Goal: Information Seeking & Learning: Learn about a topic

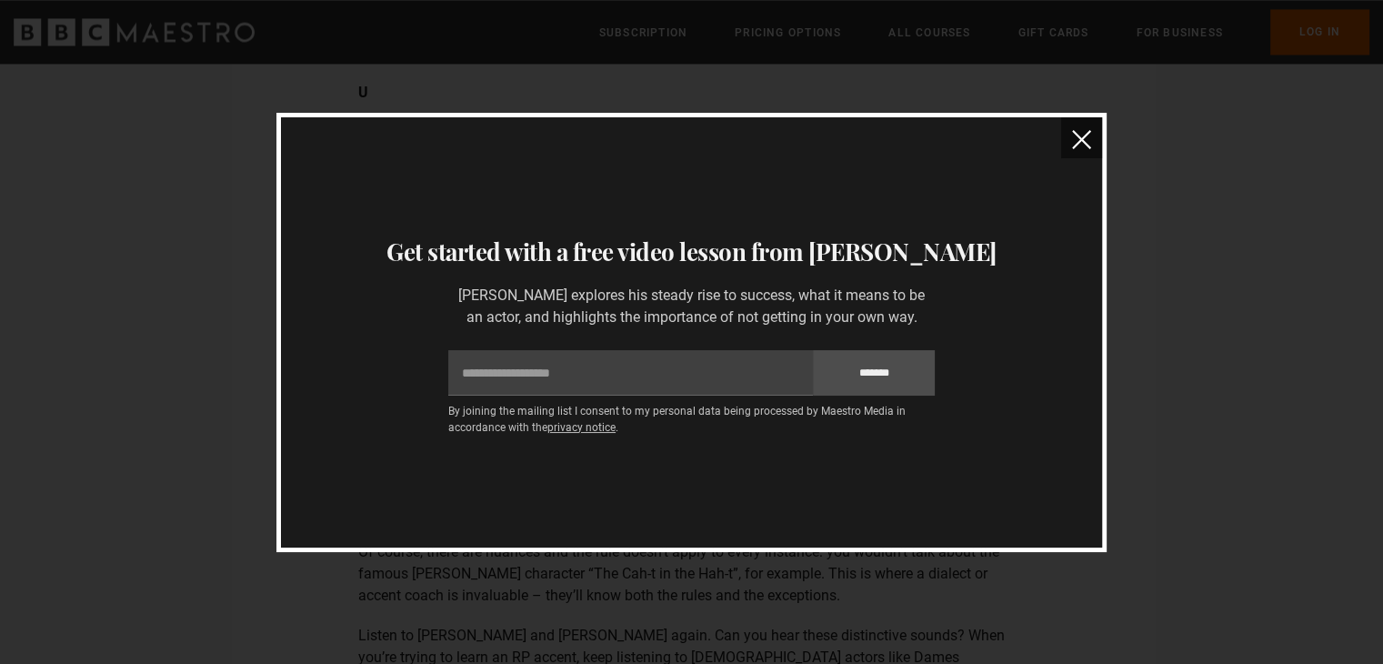
scroll to position [3124, 0]
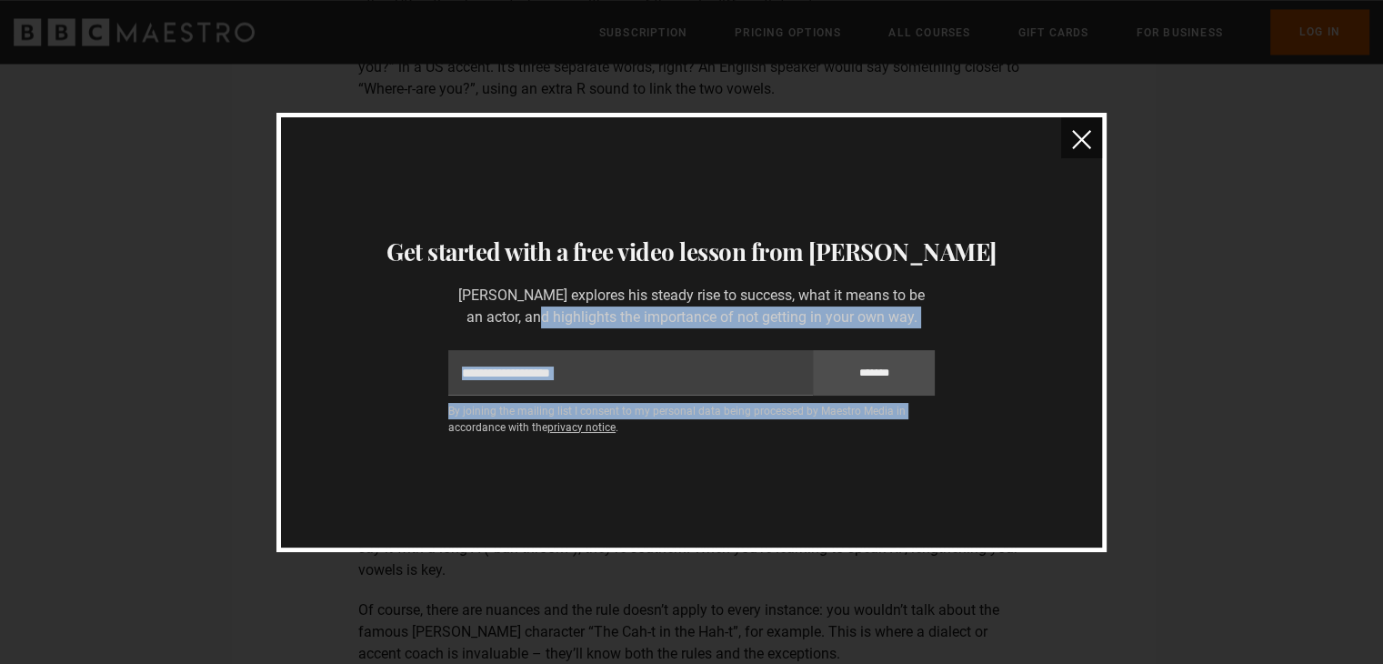
drag, startPoint x: 1335, startPoint y: 414, endPoint x: 1197, endPoint y: 292, distance: 184.2
click at [1197, 292] on div "Thanks for signing up to receive your free lessons Check your inbox - they’re o…" at bounding box center [691, 332] width 1383 height 664
click at [1077, 149] on button "close" at bounding box center [1081, 137] width 41 height 41
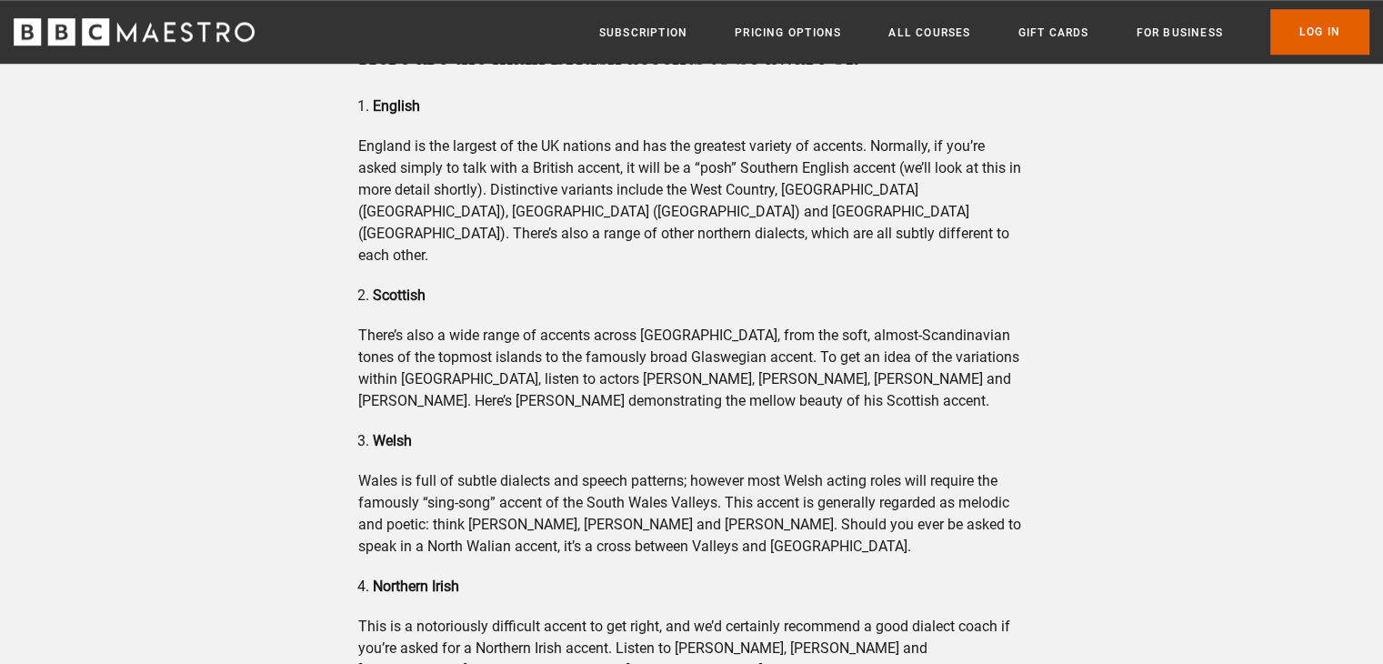
scroll to position [1573, 0]
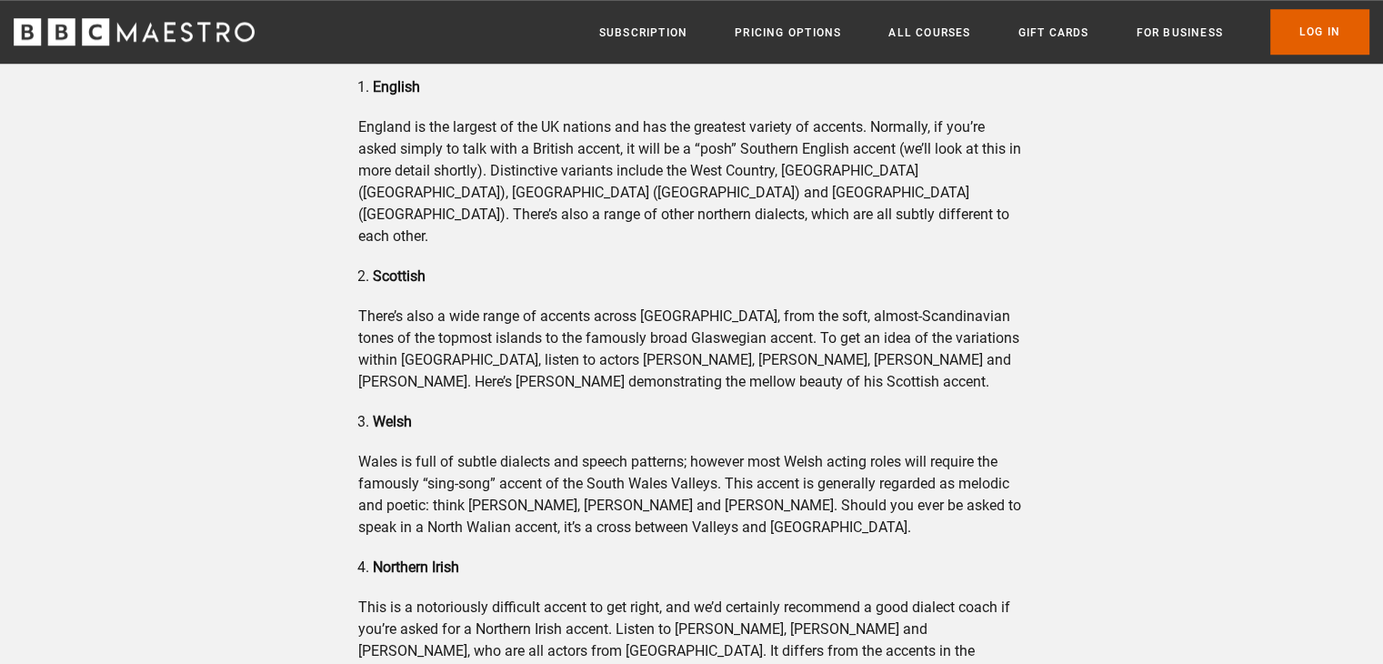
click at [661, 330] on p "There’s also a wide range of accents across Scotland, from the soft, almost-Sca…" at bounding box center [691, 349] width 666 height 87
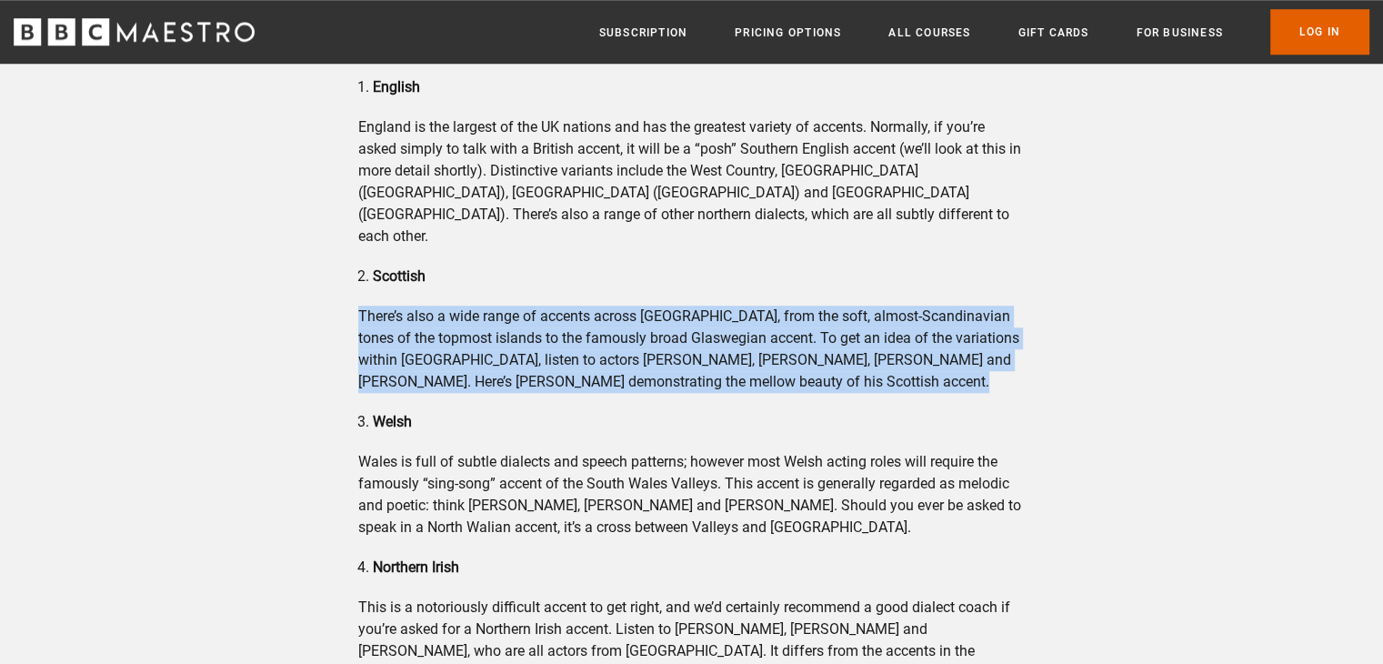
click at [661, 330] on p "There’s also a wide range of accents across Scotland, from the soft, almost-Sca…" at bounding box center [691, 349] width 666 height 87
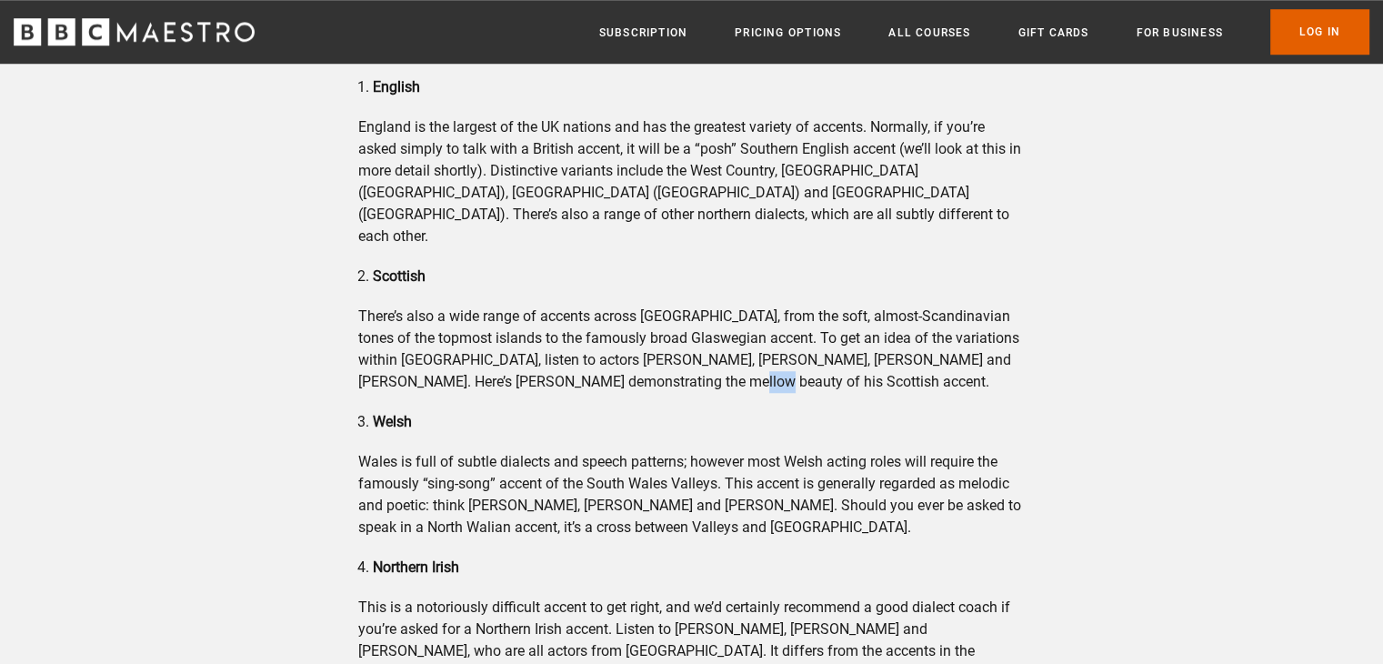
click at [661, 330] on p "There’s also a wide range of accents across Scotland, from the soft, almost-Sca…" at bounding box center [691, 349] width 666 height 87
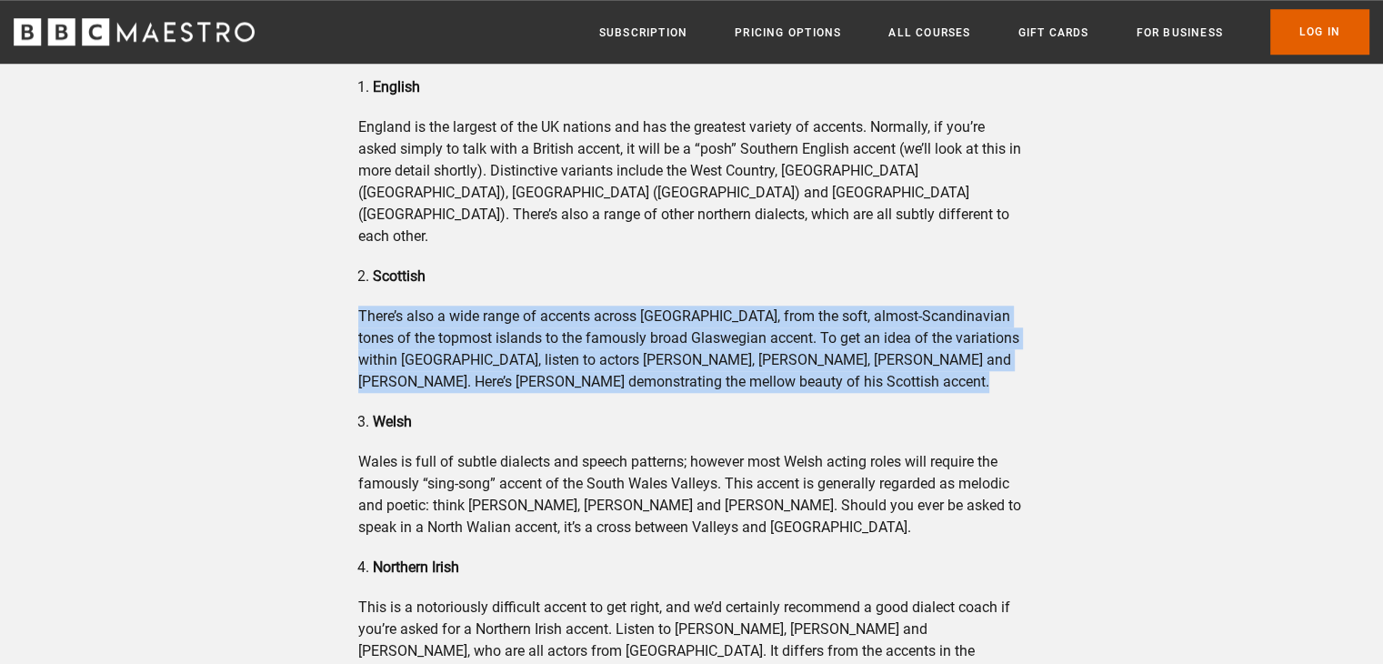
click at [661, 330] on p "There’s also a wide range of accents across Scotland, from the soft, almost-Sca…" at bounding box center [691, 349] width 666 height 87
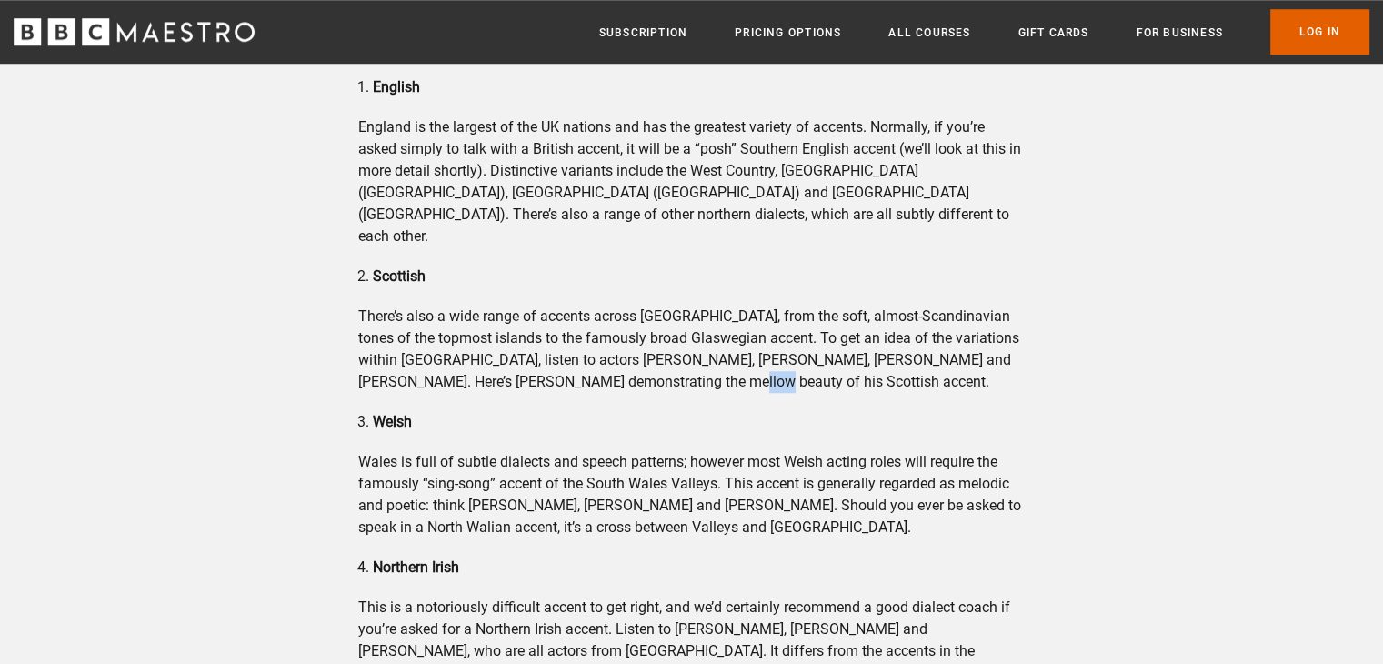
click at [661, 330] on p "There’s also a wide range of accents across Scotland, from the soft, almost-Sca…" at bounding box center [691, 349] width 666 height 87
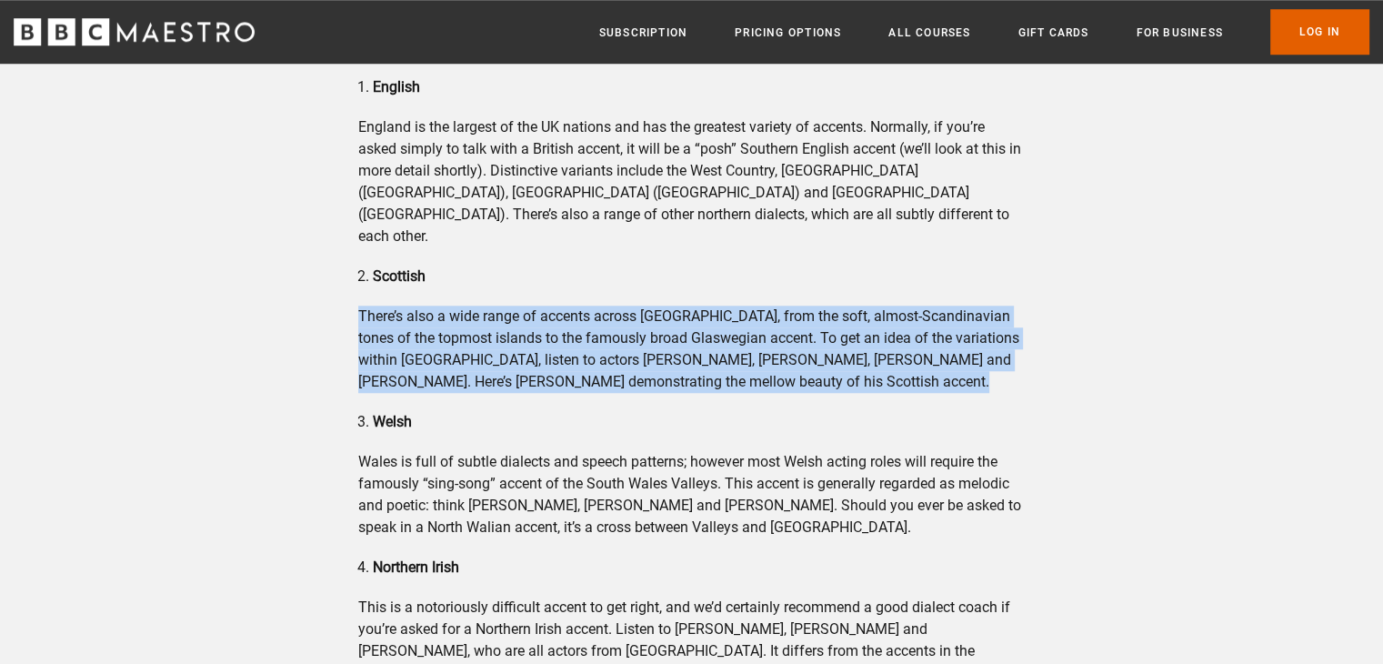
click at [661, 330] on p "There’s also a wide range of accents across Scotland, from the soft, almost-Sca…" at bounding box center [691, 349] width 666 height 87
click at [556, 318] on p "There’s also a wide range of accents across Scotland, from the soft, almost-Sca…" at bounding box center [691, 349] width 666 height 87
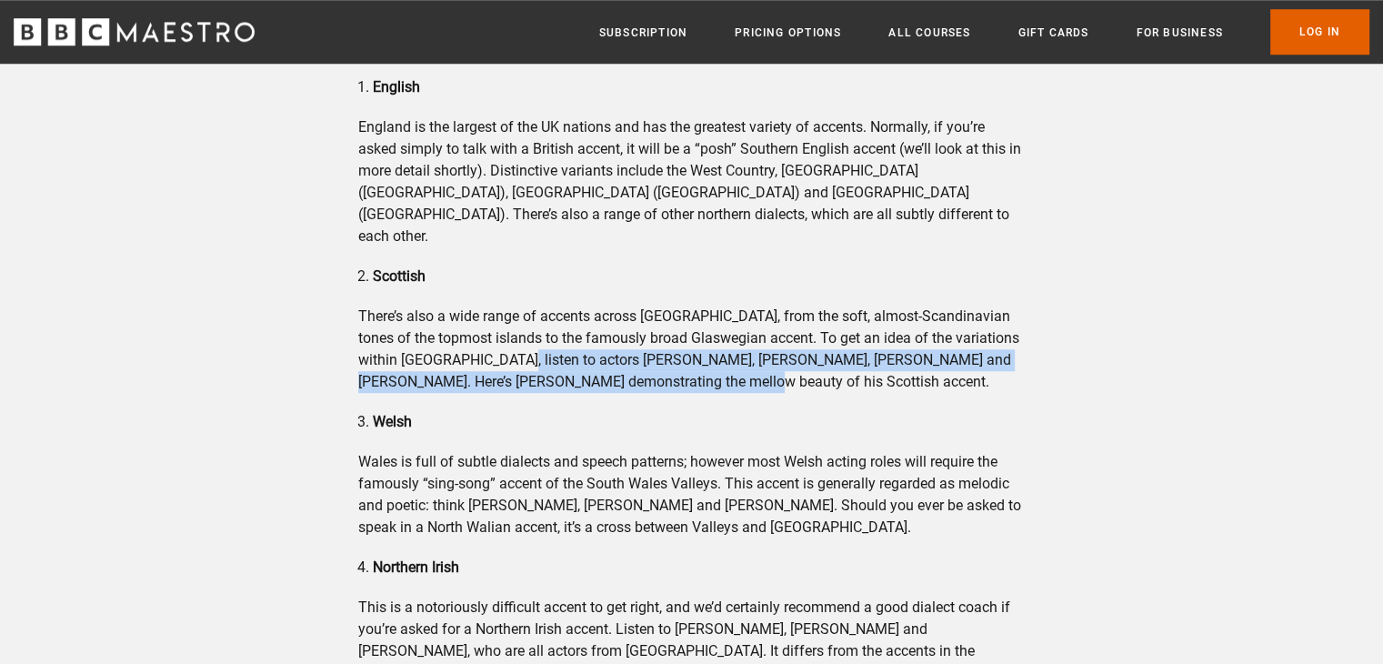
drag, startPoint x: 517, startPoint y: 314, endPoint x: 677, endPoint y: 336, distance: 161.5
click at [677, 336] on p "There’s also a wide range of accents across Scotland, from the soft, almost-Sca…" at bounding box center [691, 349] width 666 height 87
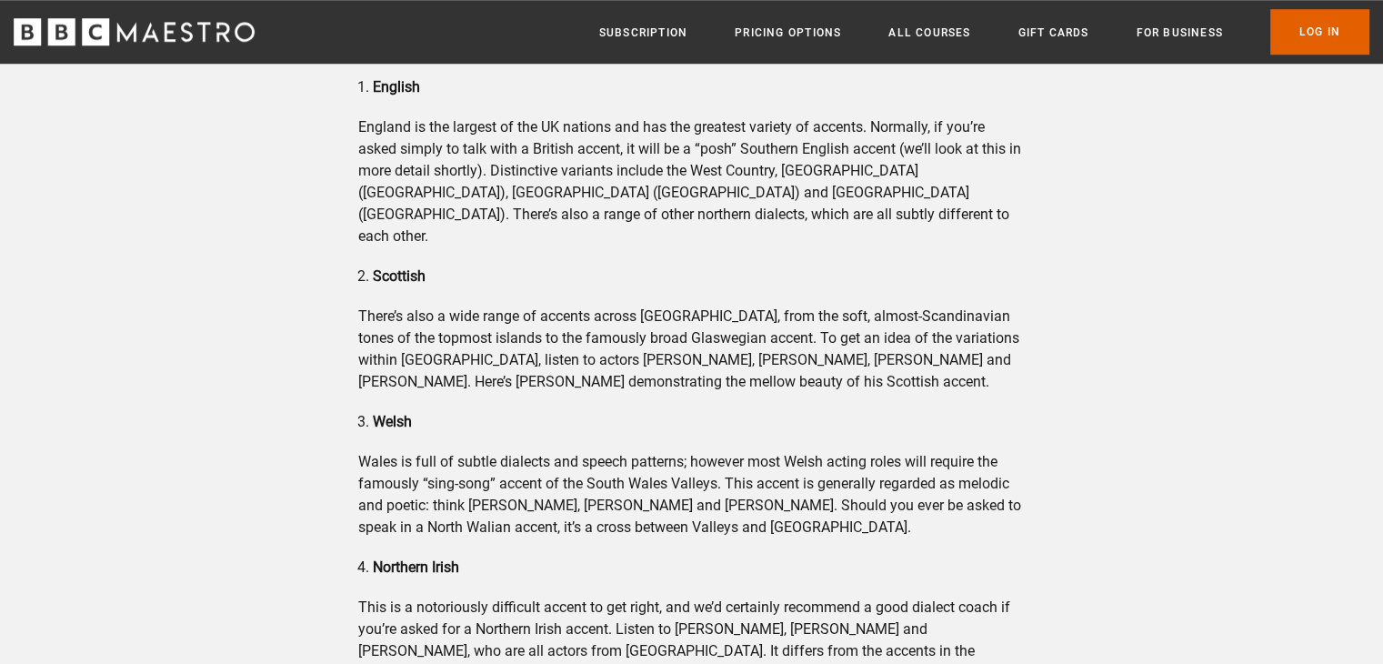
click at [600, 319] on p "There’s also a wide range of accents across Scotland, from the soft, almost-Sca…" at bounding box center [691, 349] width 666 height 87
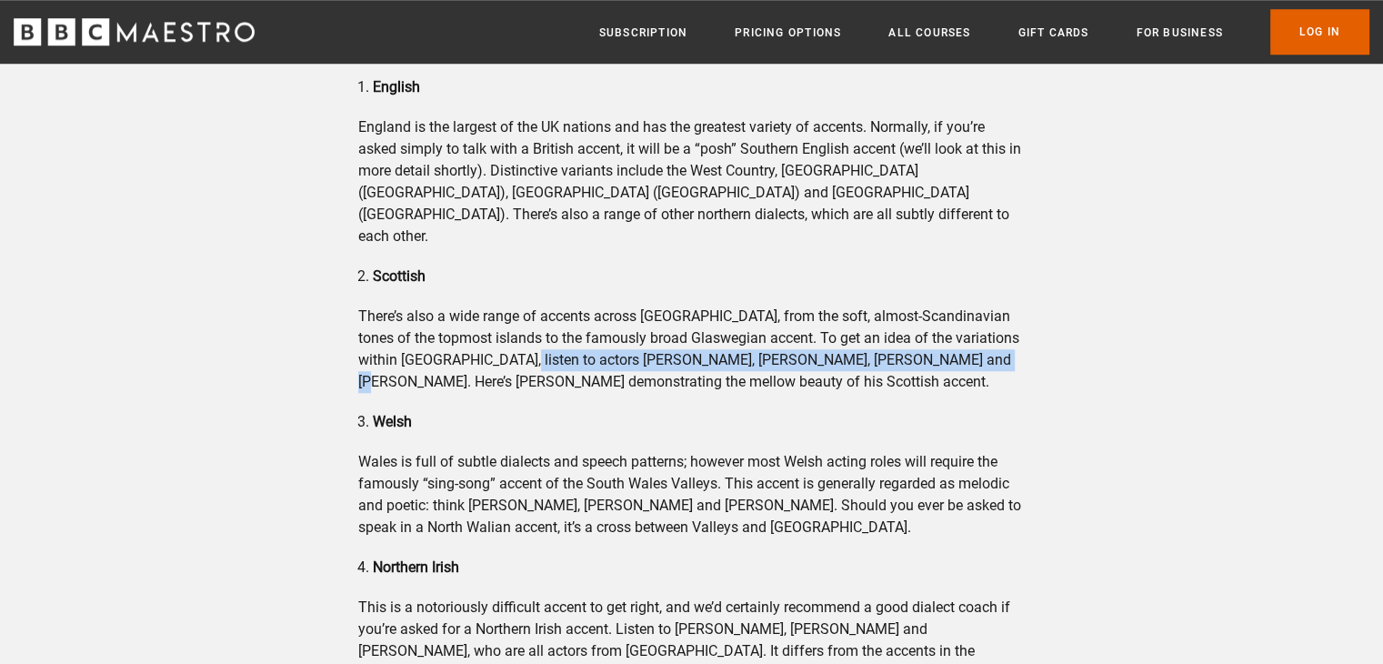
drag, startPoint x: 526, startPoint y: 316, endPoint x: 972, endPoint y: 315, distance: 446.4
click at [972, 315] on p "There’s also a wide range of accents across Scotland, from the soft, almost-Sca…" at bounding box center [691, 349] width 666 height 87
copy p "Sir Billy Connolly, David Tennant, Kelly MacDonald and Ewan McGregor"
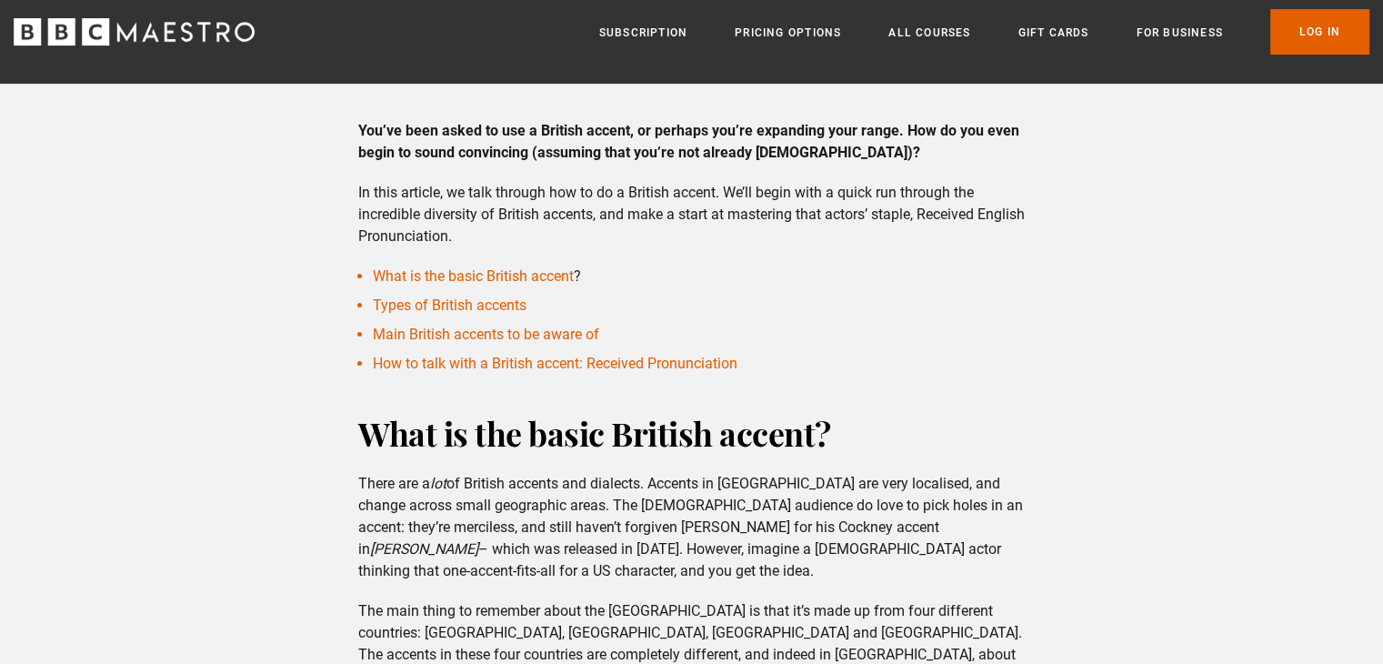
scroll to position [470, 0]
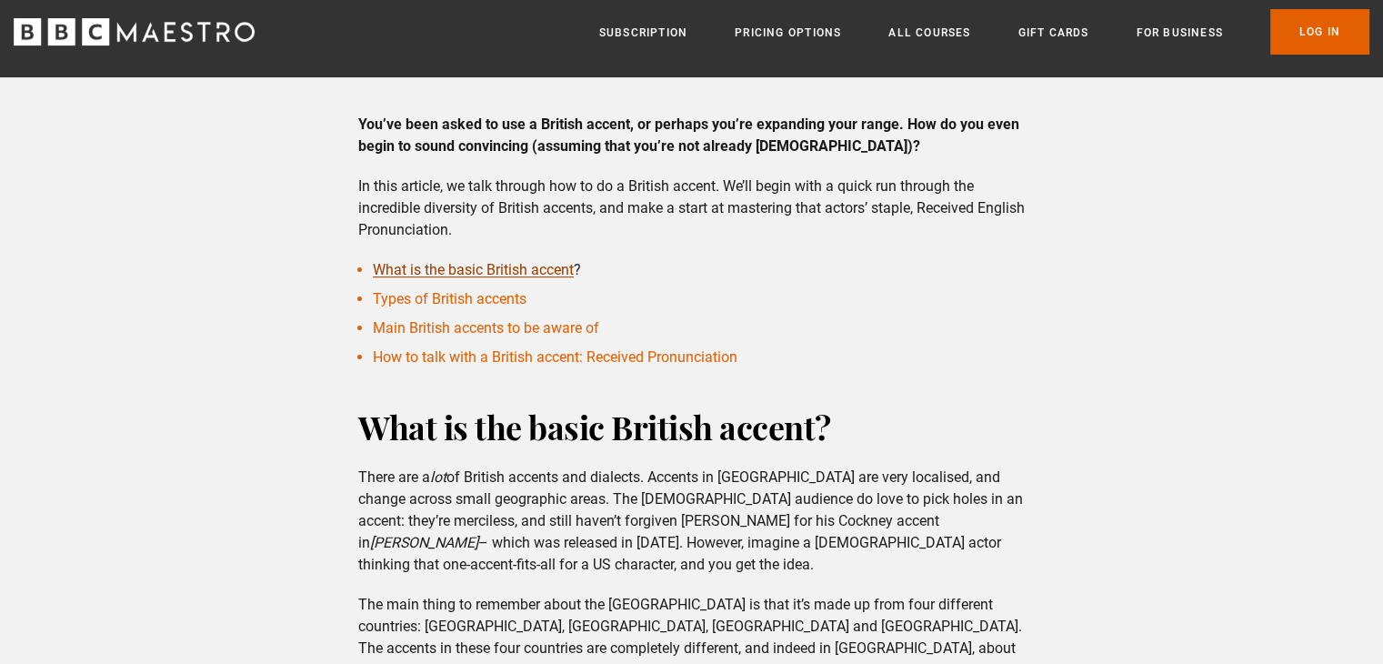
click at [527, 261] on link "What is the basic British accent" at bounding box center [473, 269] width 201 height 17
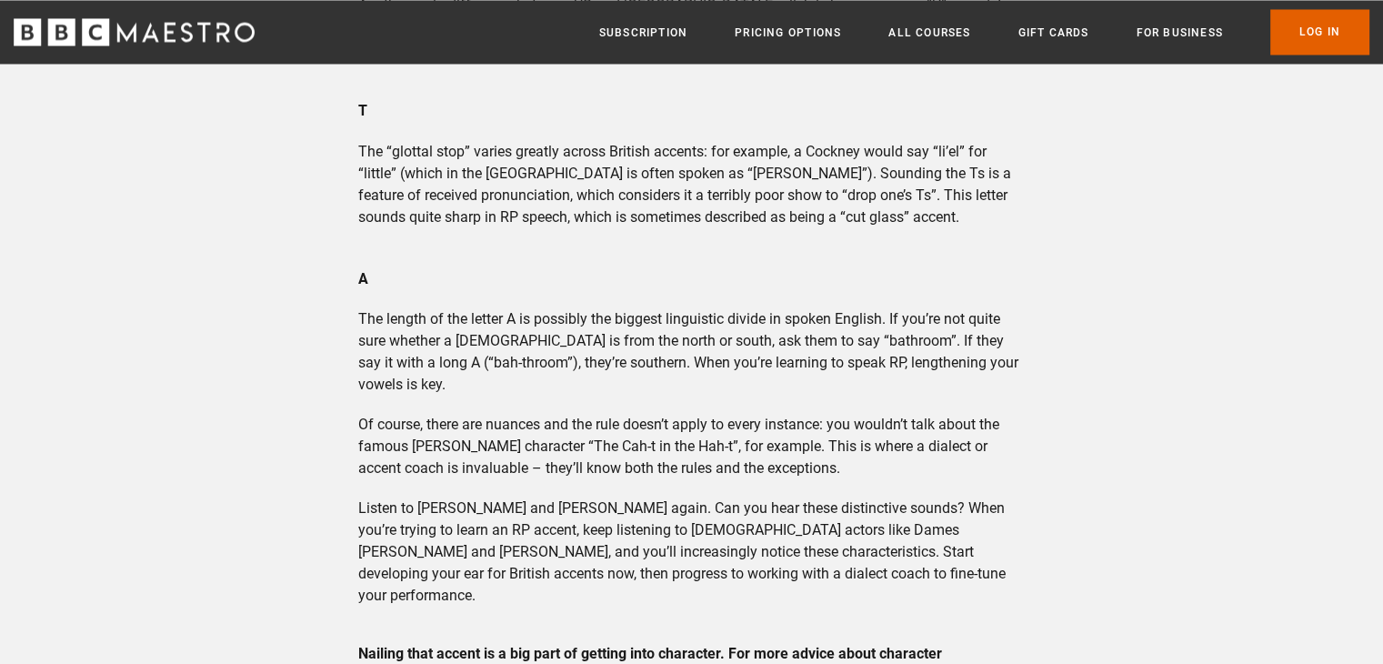
scroll to position [3303, 0]
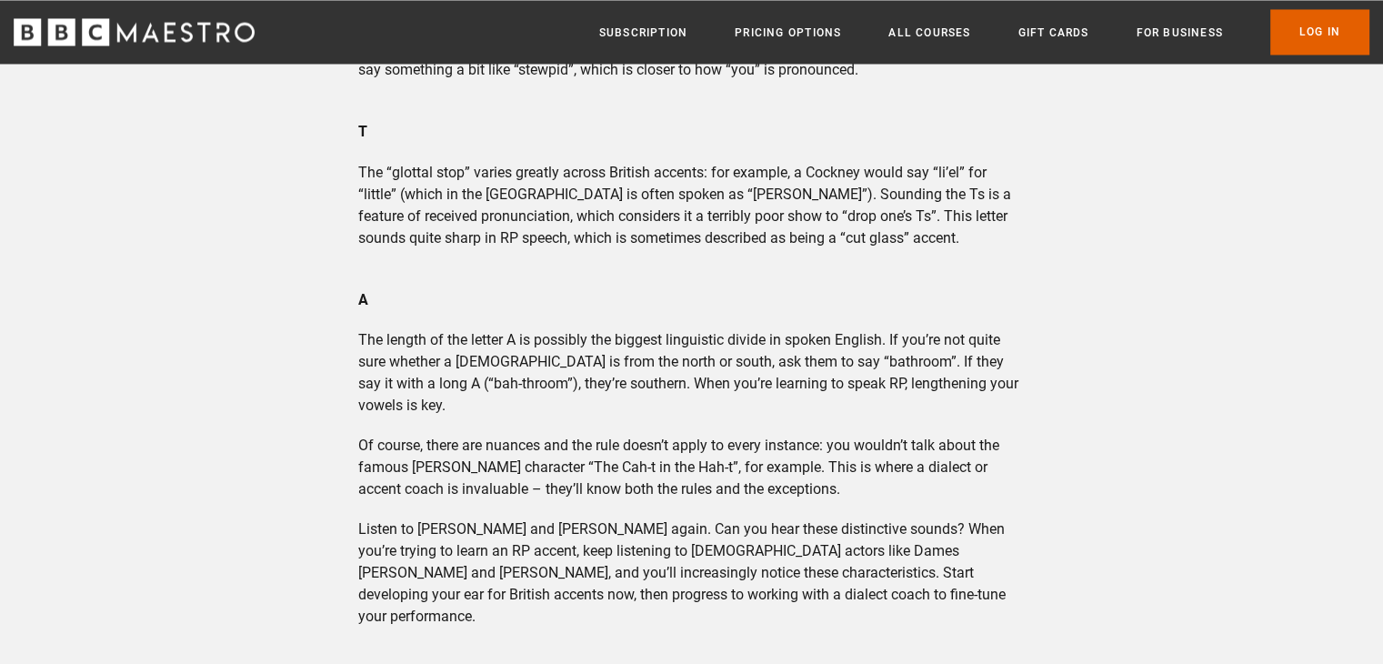
scroll to position [3282, 0]
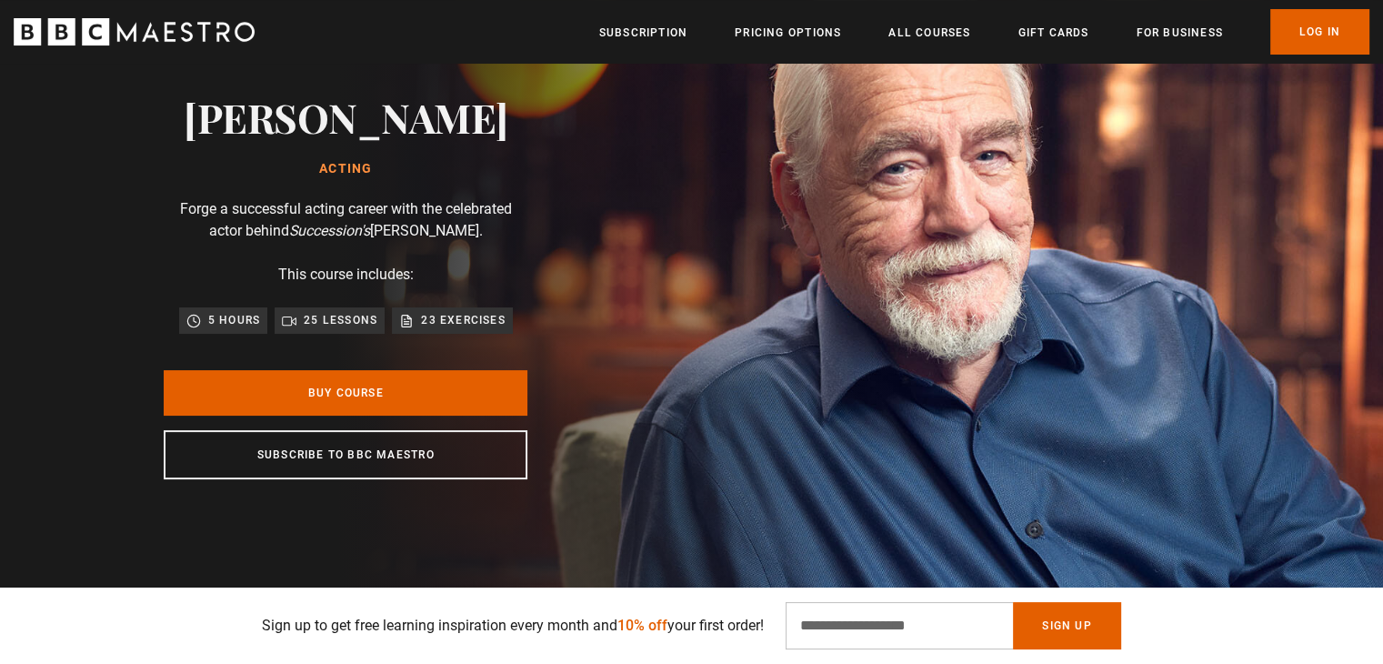
scroll to position [124, 0]
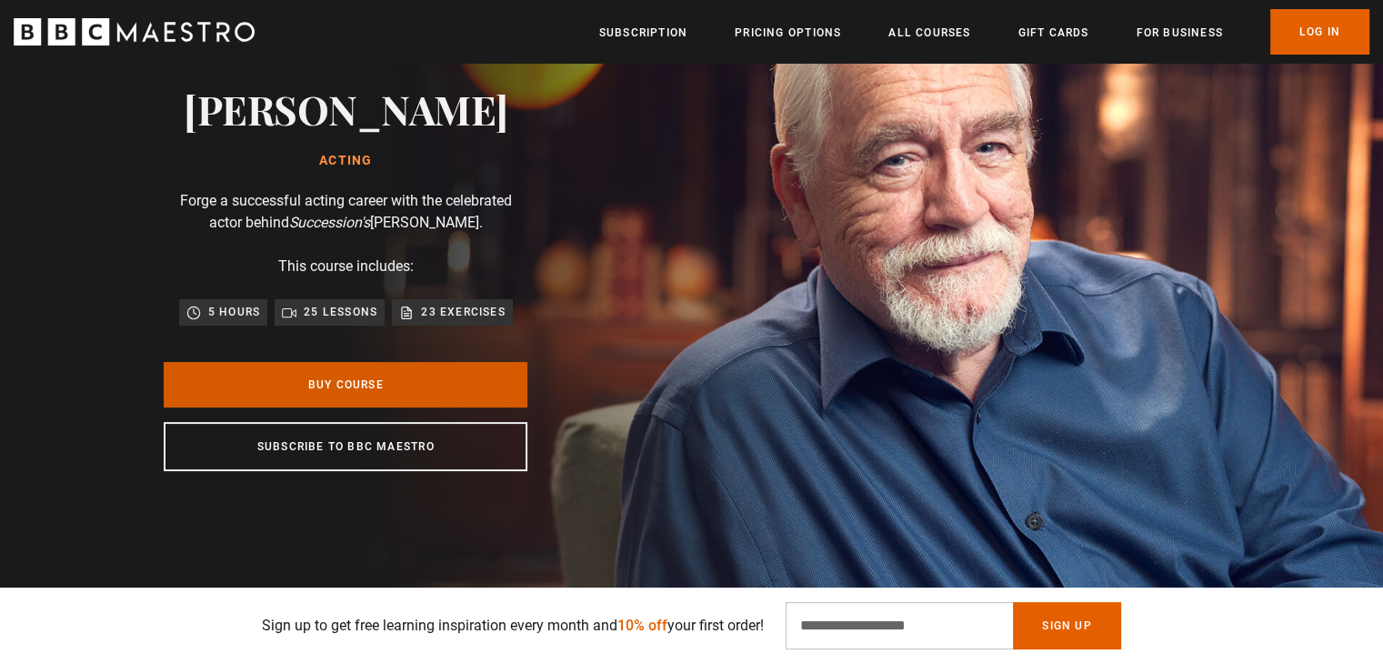
click at [476, 366] on link "Buy Course" at bounding box center [346, 384] width 364 height 45
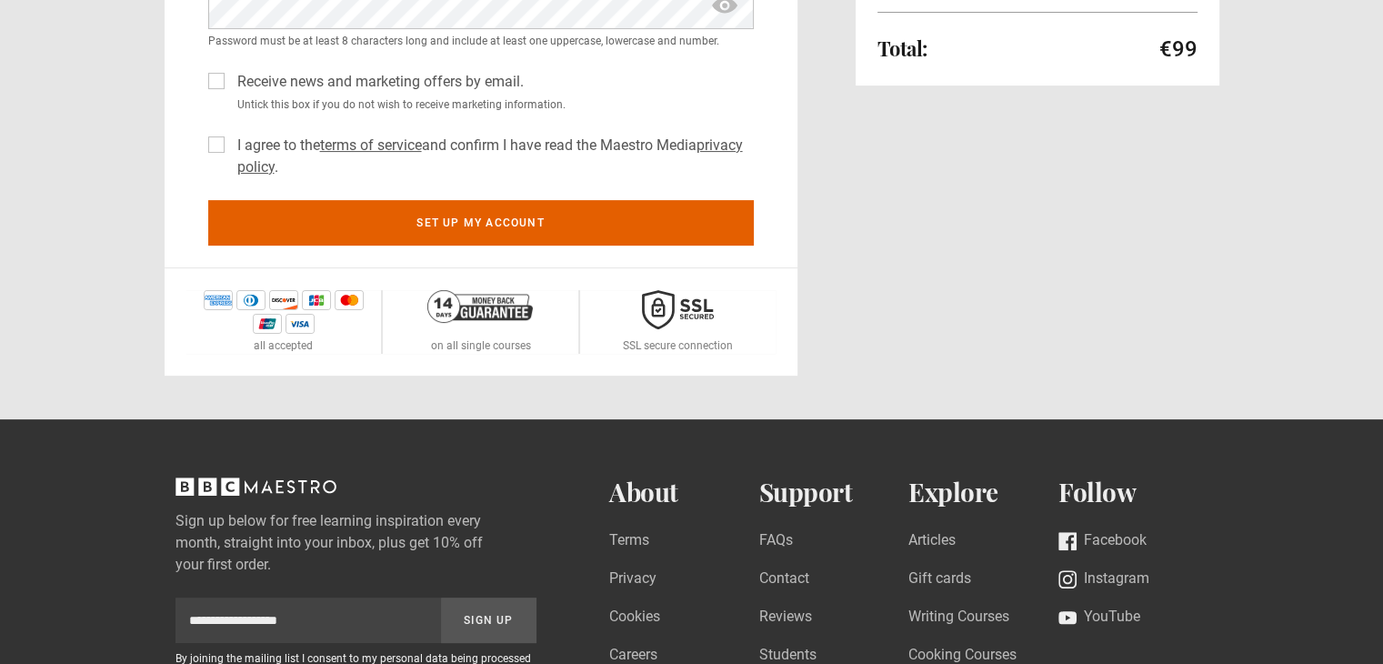
scroll to position [508, 0]
